Goal: Navigation & Orientation: Understand site structure

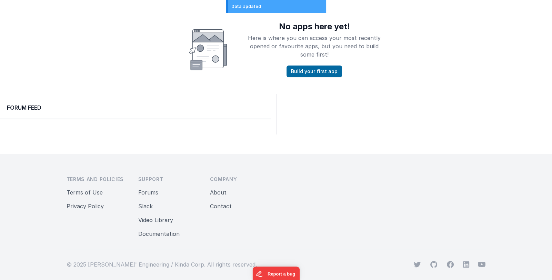
click at [41, 194] on footer "Footer Terms and Policies Terms of Use Privacy Policy Support Forums Slack Vide…" at bounding box center [276, 222] width 552 height 137
